Goal: Check status: Check status

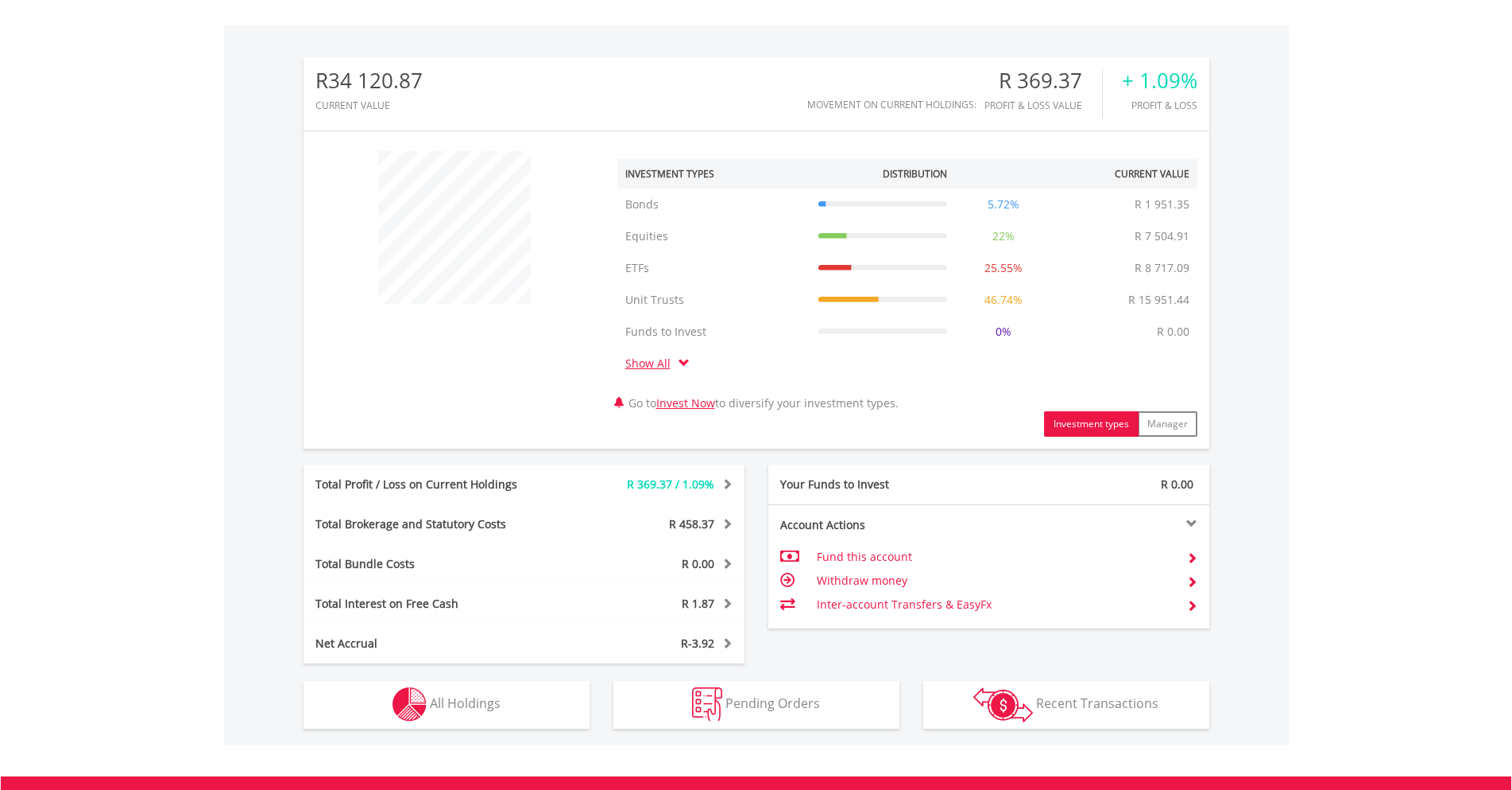
scroll to position [477, 0]
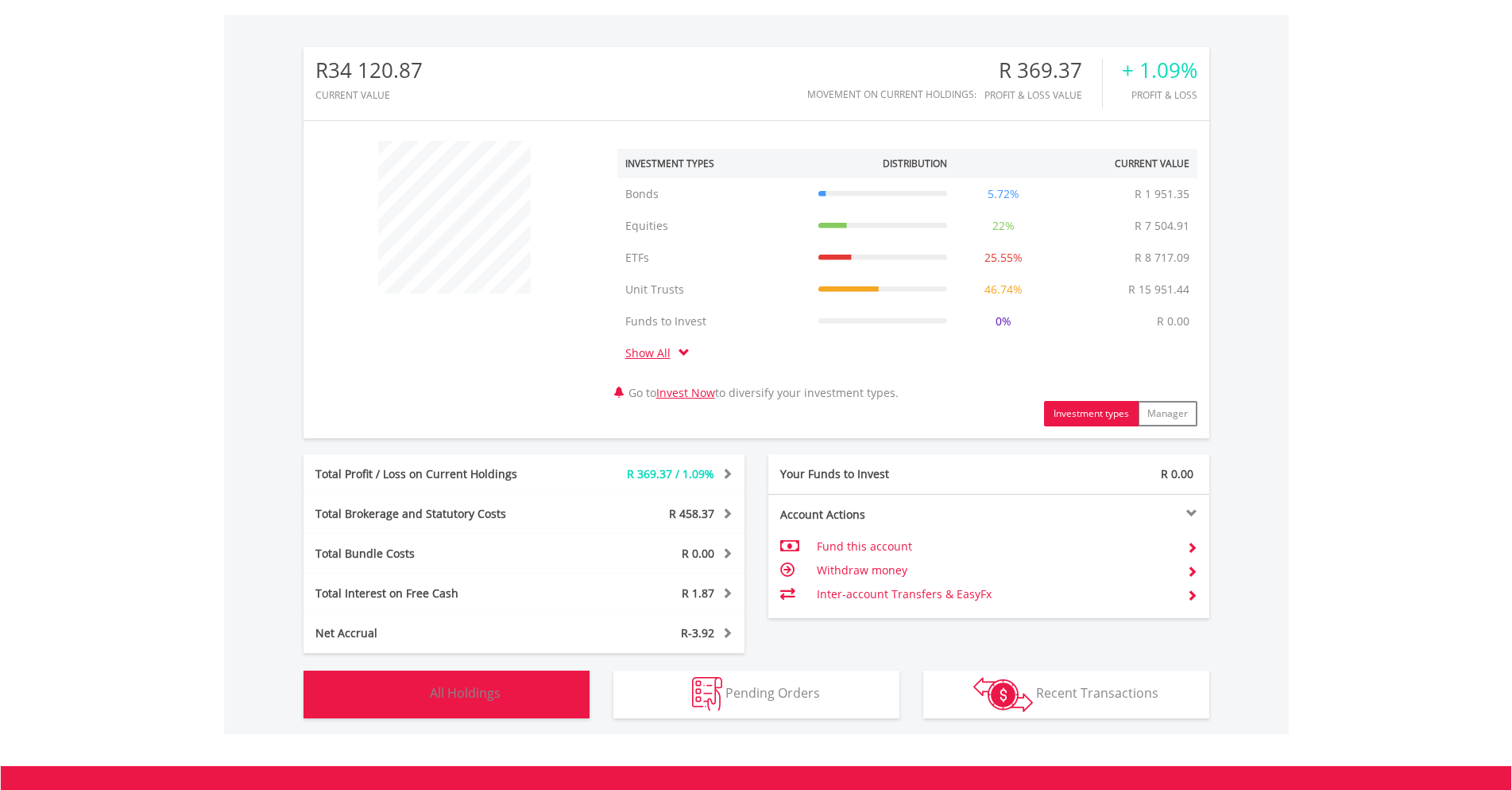
click at [537, 707] on button "Holdings All Holdings" at bounding box center [447, 694] width 286 height 48
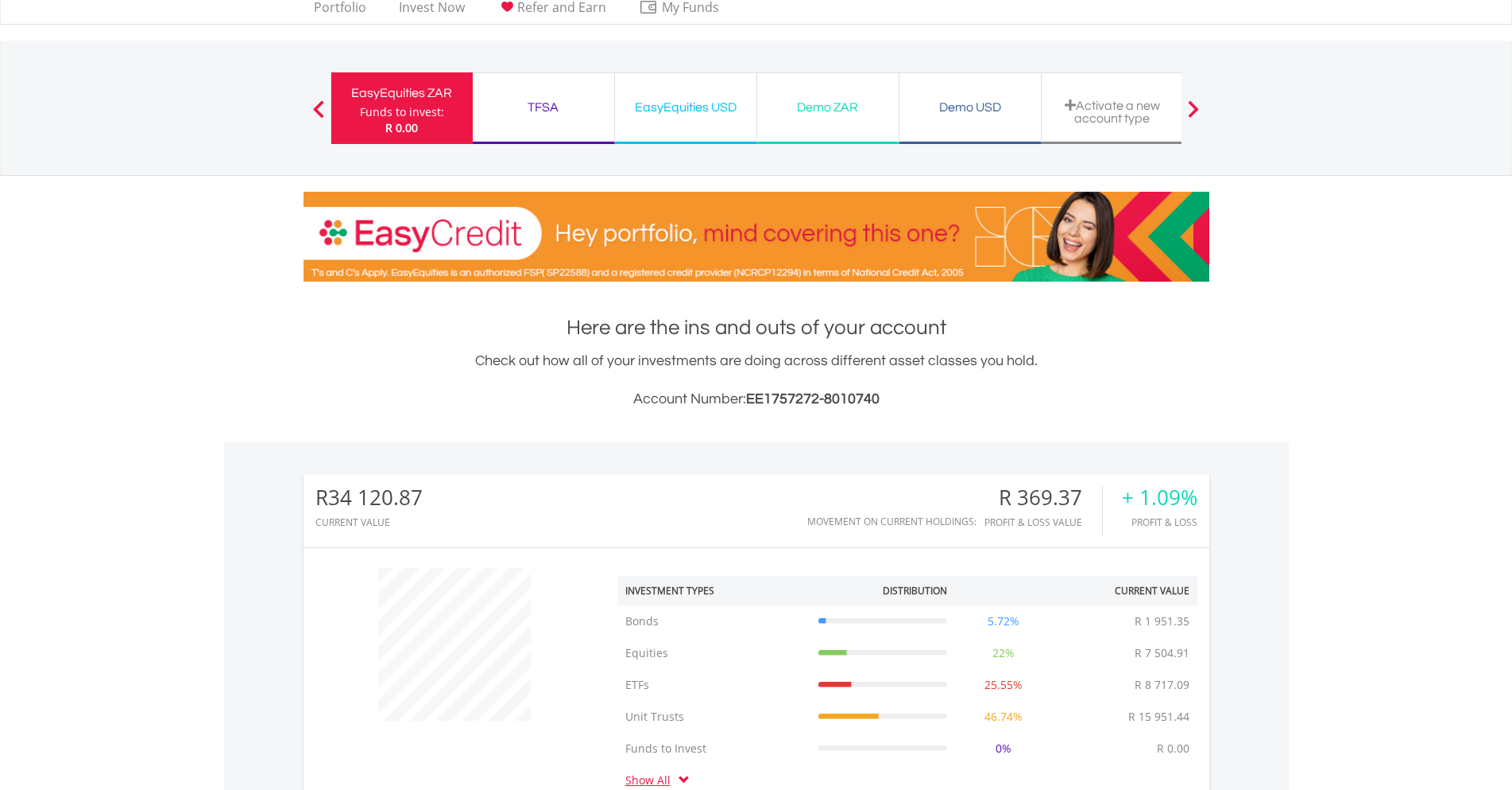
scroll to position [0, 0]
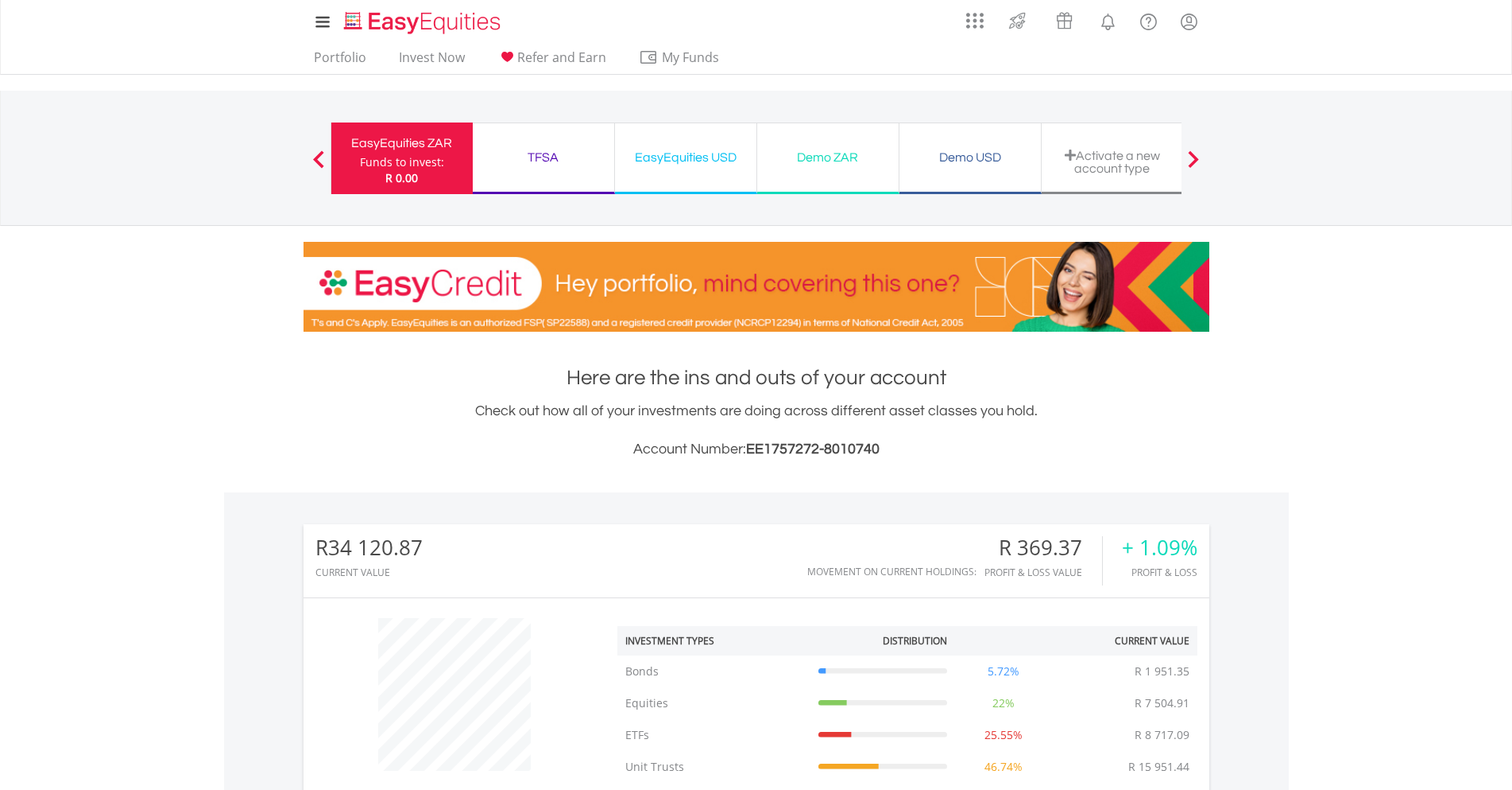
click at [704, 167] on div "EasyEquities USD" at bounding box center [685, 158] width 122 height 23
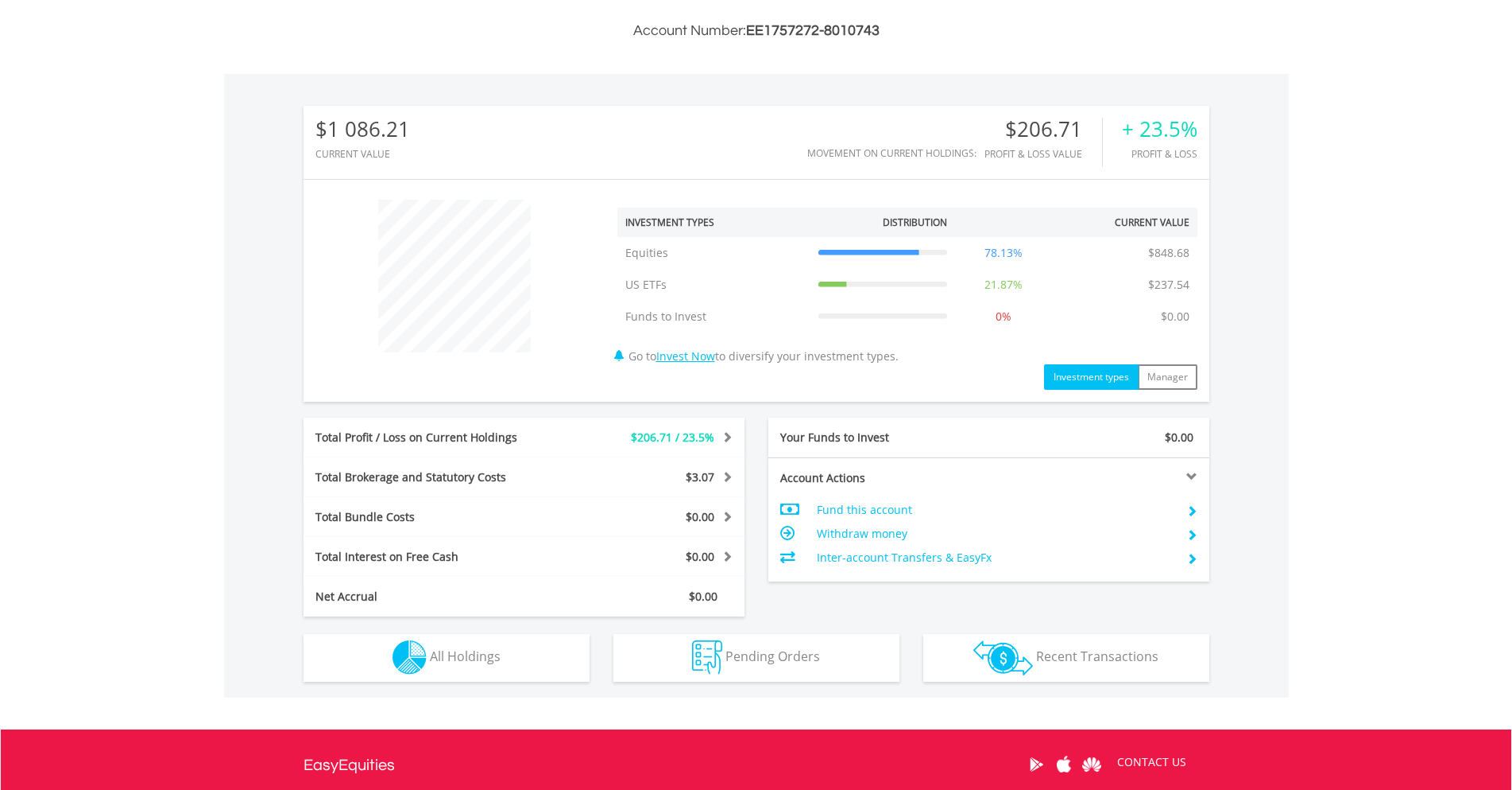
scroll to position [477, 0]
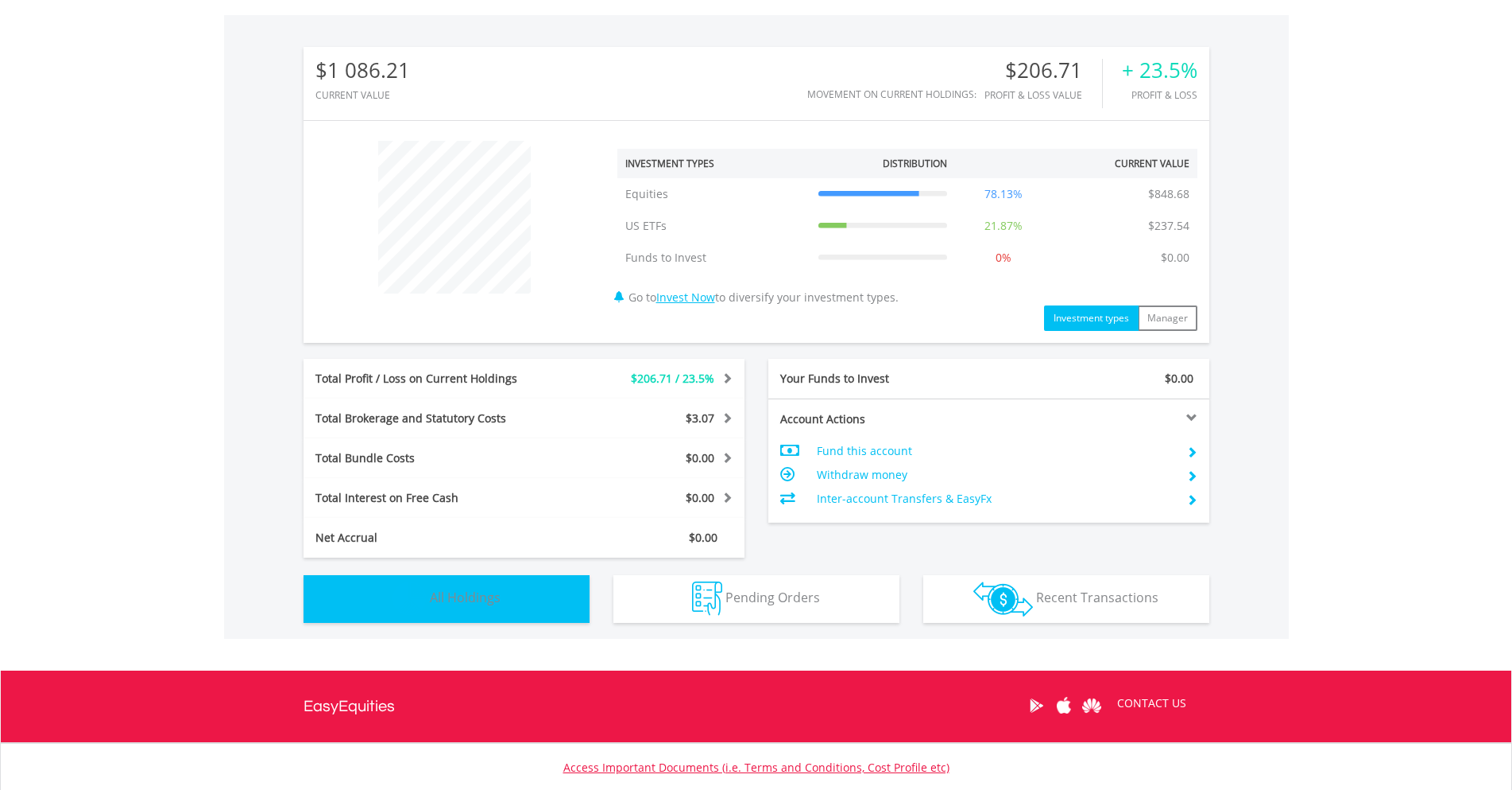
click at [508, 604] on button "Holdings All Holdings" at bounding box center [447, 598] width 286 height 48
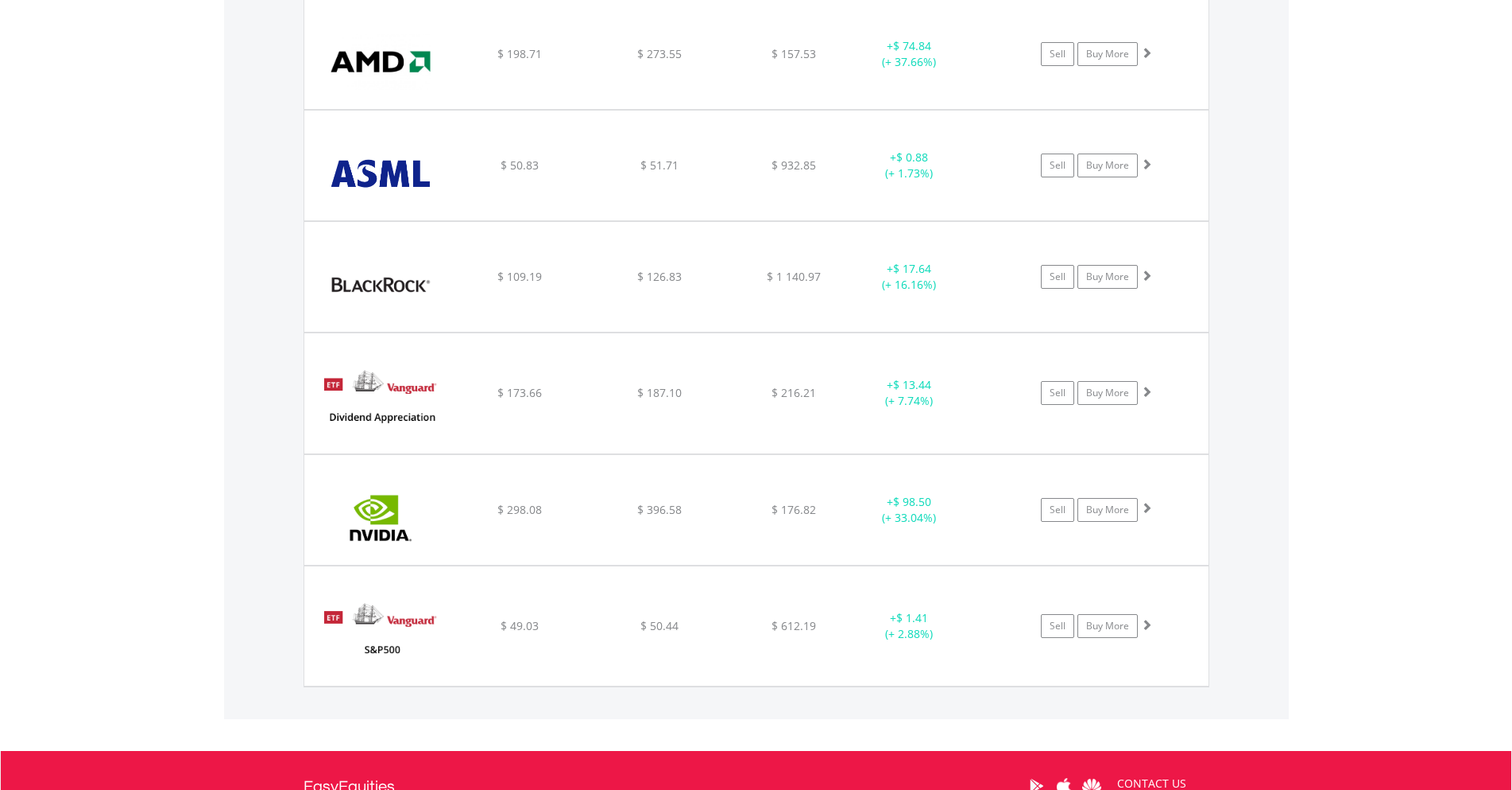
scroll to position [1147, 0]
